Goal: Transaction & Acquisition: Purchase product/service

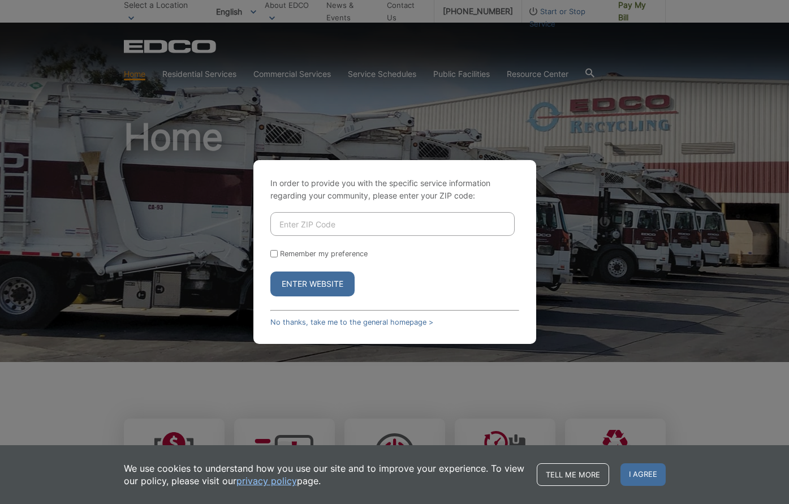
click at [312, 223] on input "Enter ZIP Code" at bounding box center [392, 224] width 244 height 24
type input "92029"
click at [315, 286] on button "Enter Website" at bounding box center [312, 284] width 84 height 25
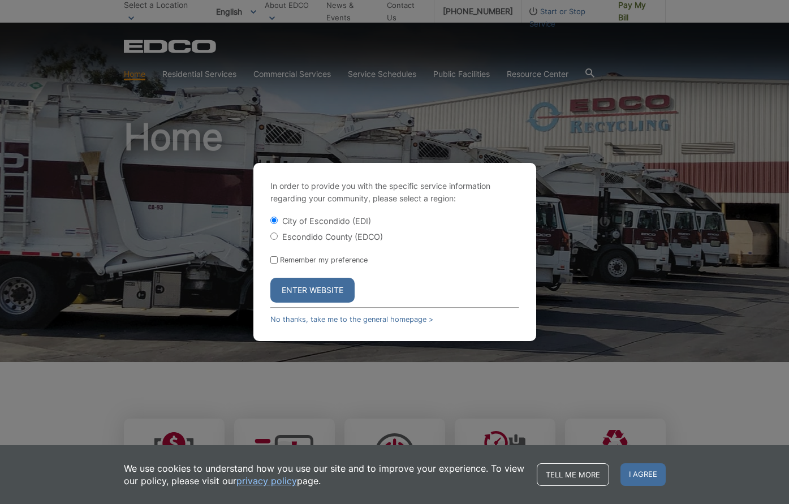
click at [284, 234] on label "Escondido County (EDCO)" at bounding box center [332, 237] width 101 height 10
click at [278, 234] on input "Escondido County (EDCO)" at bounding box center [273, 236] width 7 height 7
radio input "true"
click at [274, 260] on input "Remember my preference" at bounding box center [273, 259] width 7 height 7
checkbox input "true"
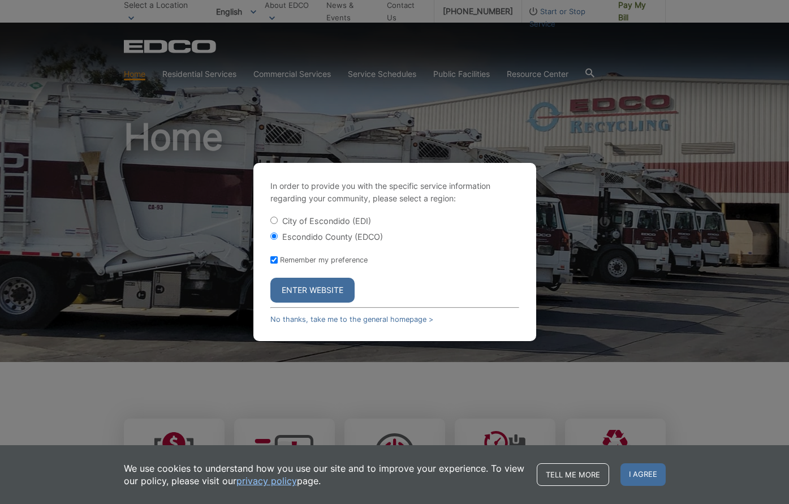
click at [291, 281] on button "Enter Website" at bounding box center [312, 290] width 84 height 25
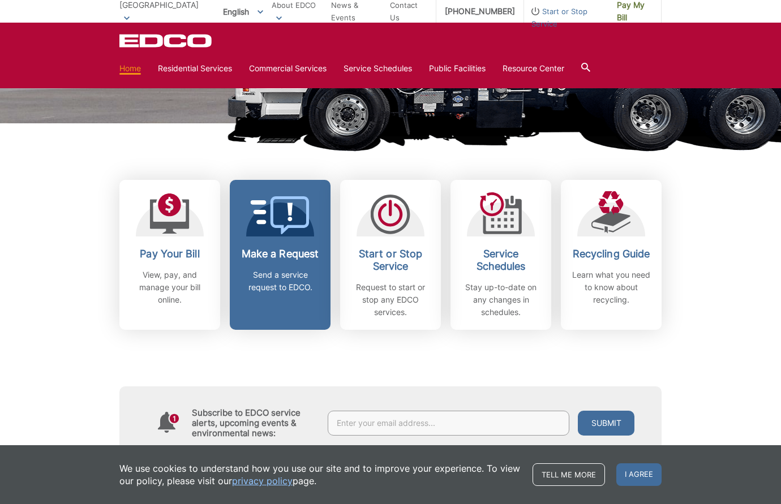
scroll to position [245, 0]
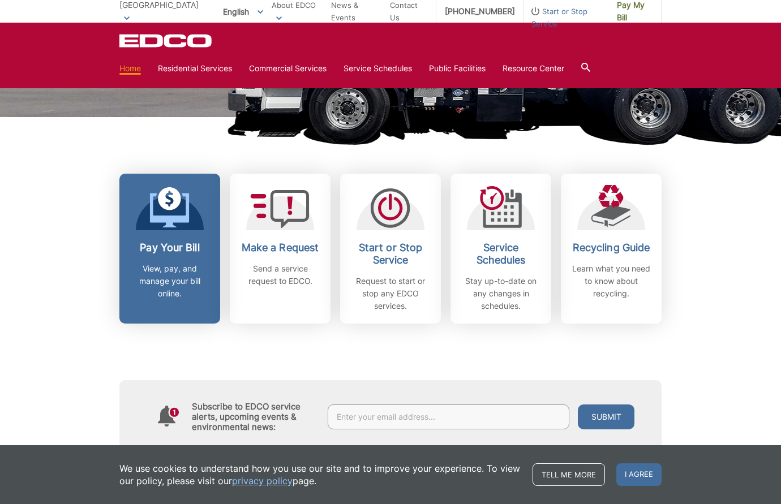
click at [186, 235] on link "Pay Your Bill View, pay, and manage your bill online." at bounding box center [169, 249] width 101 height 150
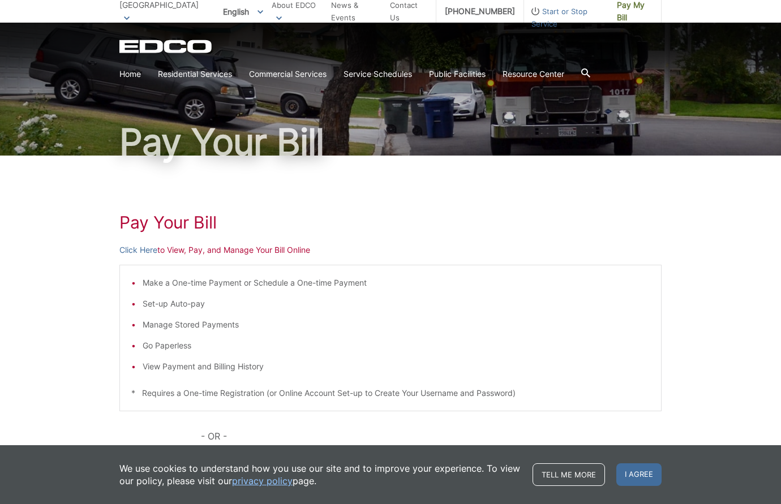
scroll to position [59, 0]
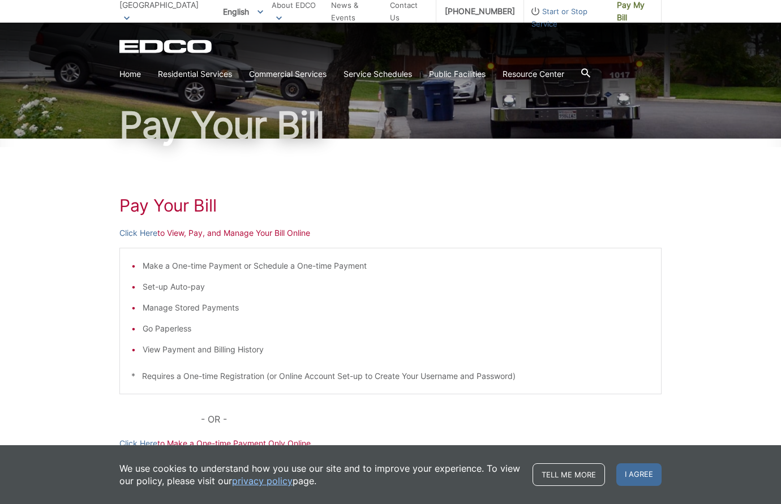
click at [273, 233] on p "Click Here to View, Pay, and Manage Your Bill Online" at bounding box center [390, 233] width 542 height 12
click at [144, 230] on link "Click Here" at bounding box center [138, 233] width 38 height 12
